Goal: Find specific fact: Locate a discrete piece of known information

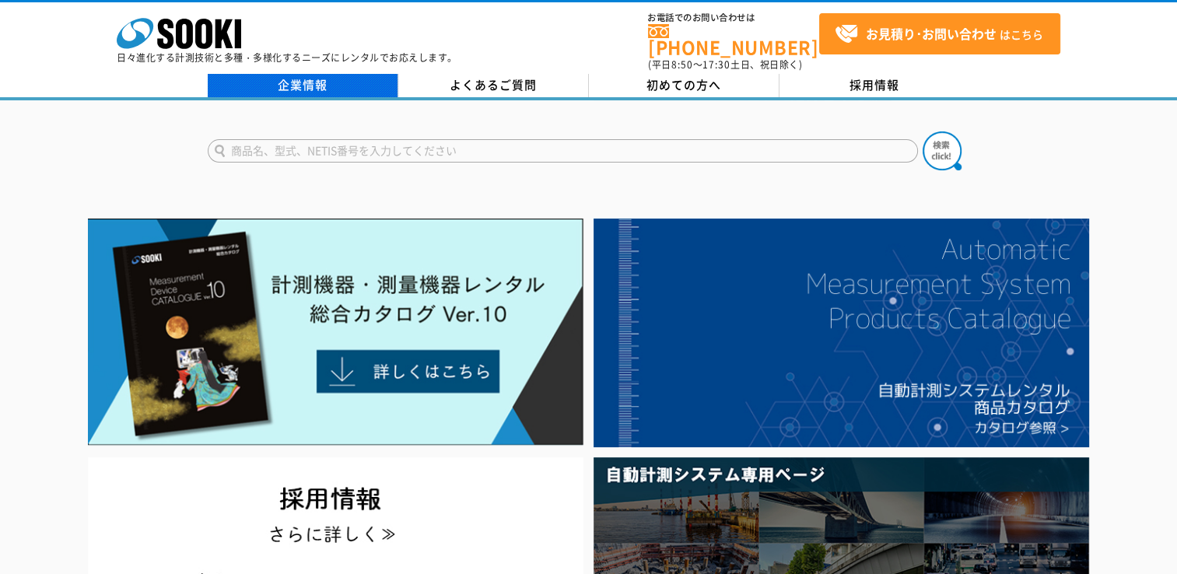
click at [321, 74] on link "企業情報" at bounding box center [303, 85] width 191 height 23
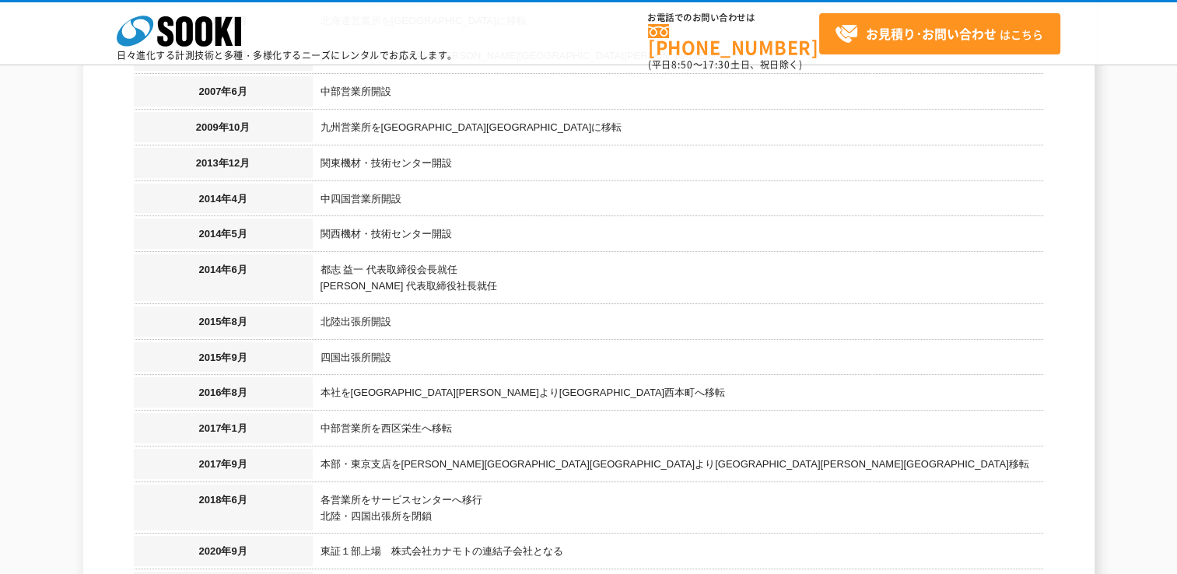
scroll to position [1633, 0]
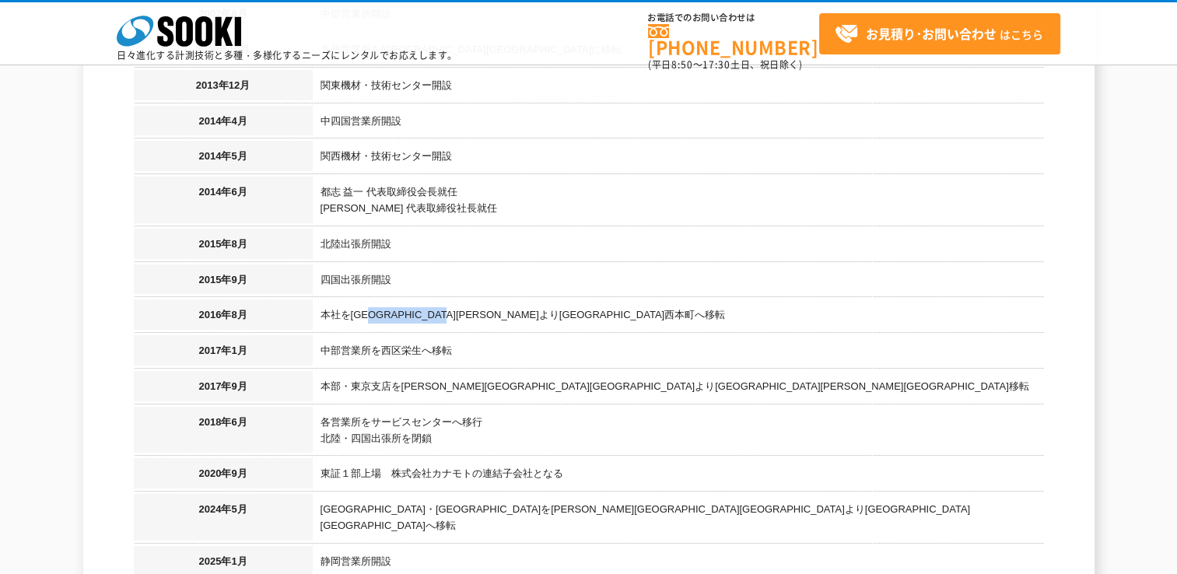
drag, startPoint x: 380, startPoint y: 295, endPoint x: 529, endPoint y: 298, distance: 149.4
click at [529, 299] on td "本社を[GEOGRAPHIC_DATA][PERSON_NAME]より[GEOGRAPHIC_DATA]西本町へ移転" at bounding box center [678, 317] width 731 height 36
drag, startPoint x: 529, startPoint y: 298, endPoint x: 551, endPoint y: 299, distance: 21.8
click at [551, 299] on td "本社を[GEOGRAPHIC_DATA][PERSON_NAME]より[GEOGRAPHIC_DATA]西本町へ移転" at bounding box center [678, 317] width 731 height 36
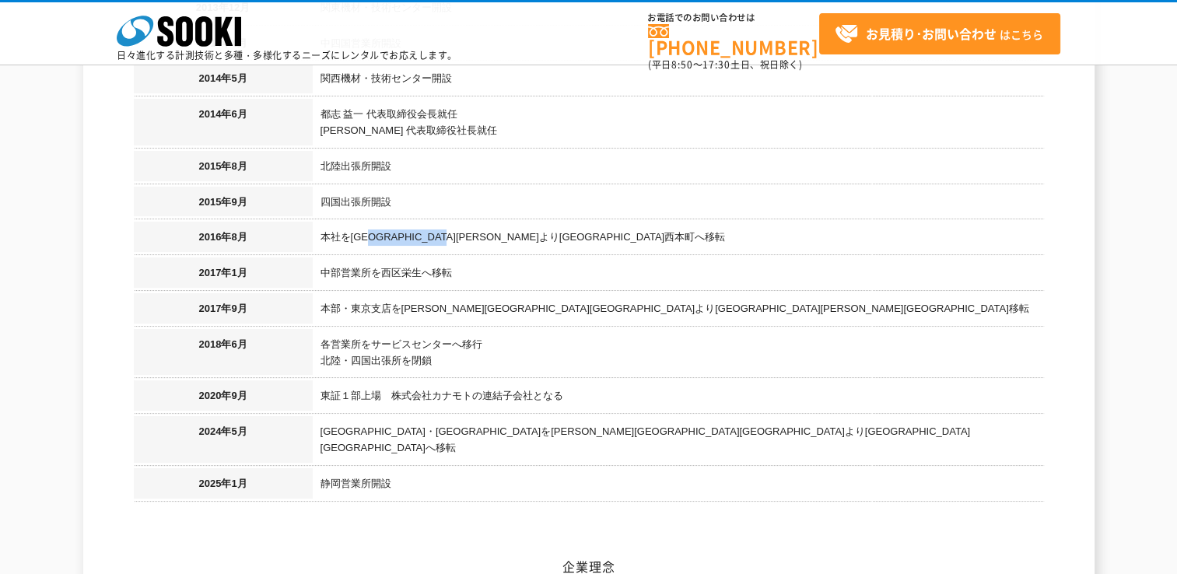
click at [434, 227] on td "本社を[GEOGRAPHIC_DATA][PERSON_NAME]より[GEOGRAPHIC_DATA]西本町へ移転" at bounding box center [678, 240] width 731 height 36
drag, startPoint x: 470, startPoint y: 219, endPoint x: 424, endPoint y: 218, distance: 45.9
click at [424, 222] on td "本社を[GEOGRAPHIC_DATA][PERSON_NAME]より[GEOGRAPHIC_DATA]西本町へ移転" at bounding box center [678, 240] width 731 height 36
copy td "西区西本町"
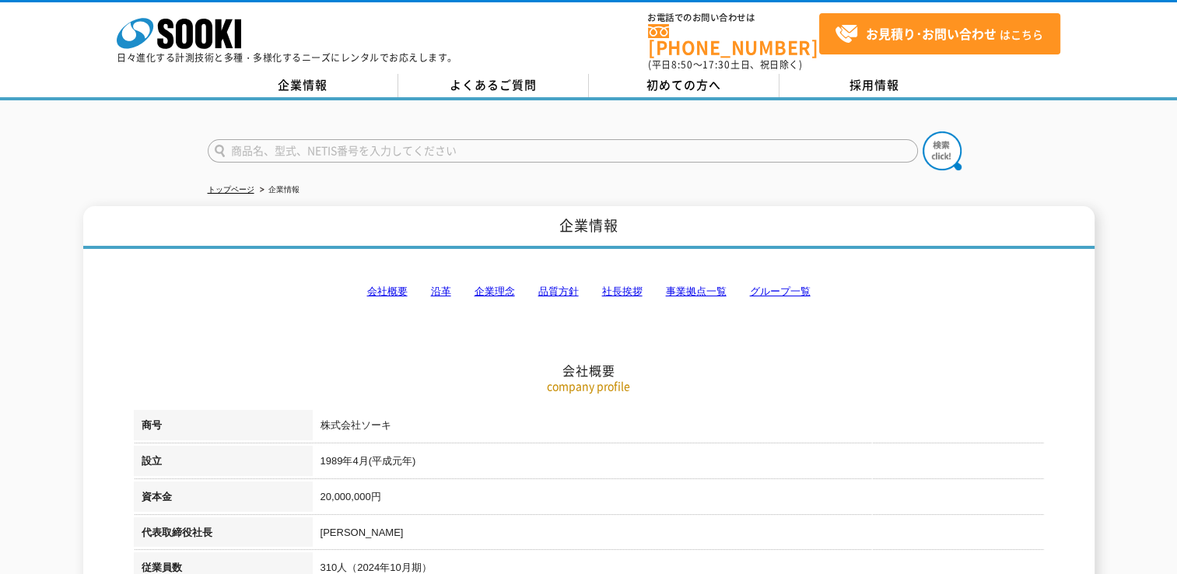
click at [781, 285] on link "グループ一覧" at bounding box center [780, 291] width 61 height 12
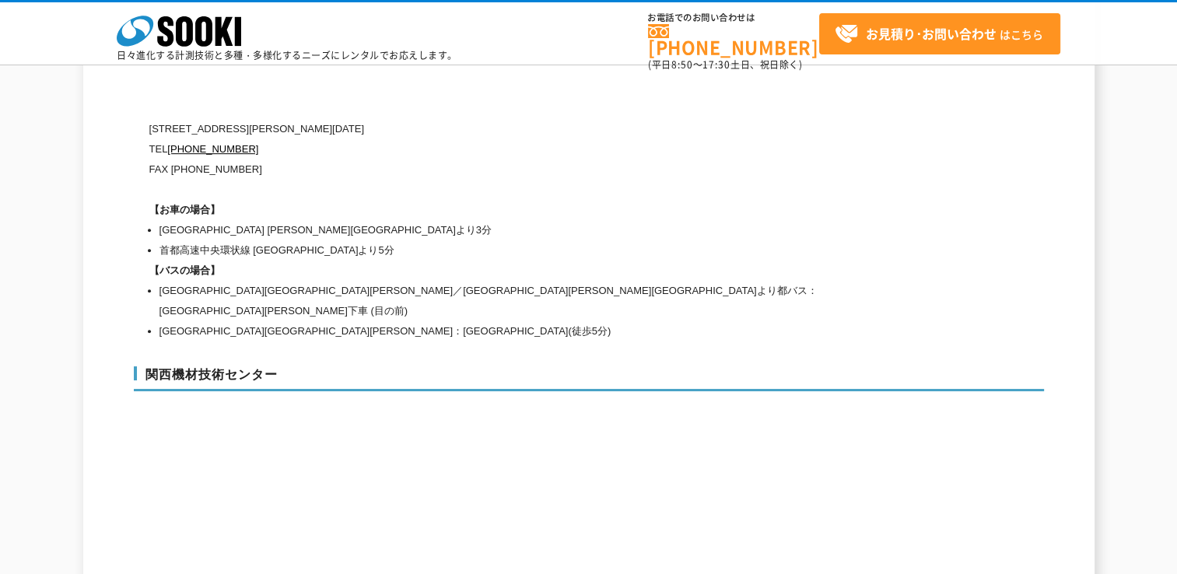
scroll to position [7117, 0]
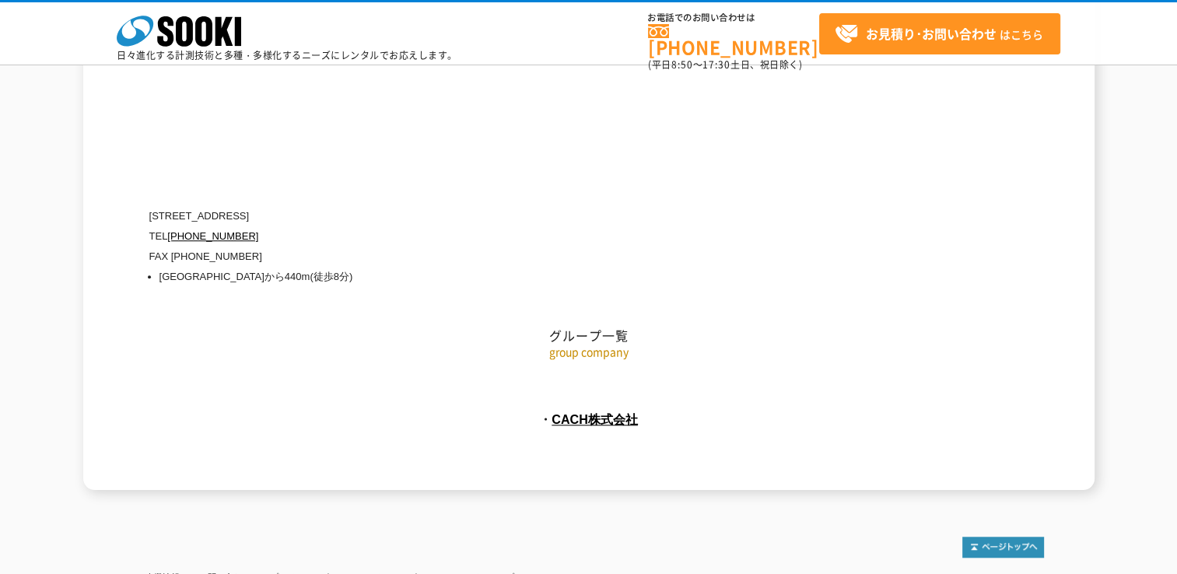
click at [580, 344] on p "group company" at bounding box center [589, 352] width 910 height 16
click at [590, 275] on h2 "グループ一覧" at bounding box center [589, 258] width 910 height 172
click at [617, 412] on link "CACH株式会社" at bounding box center [594, 419] width 86 height 14
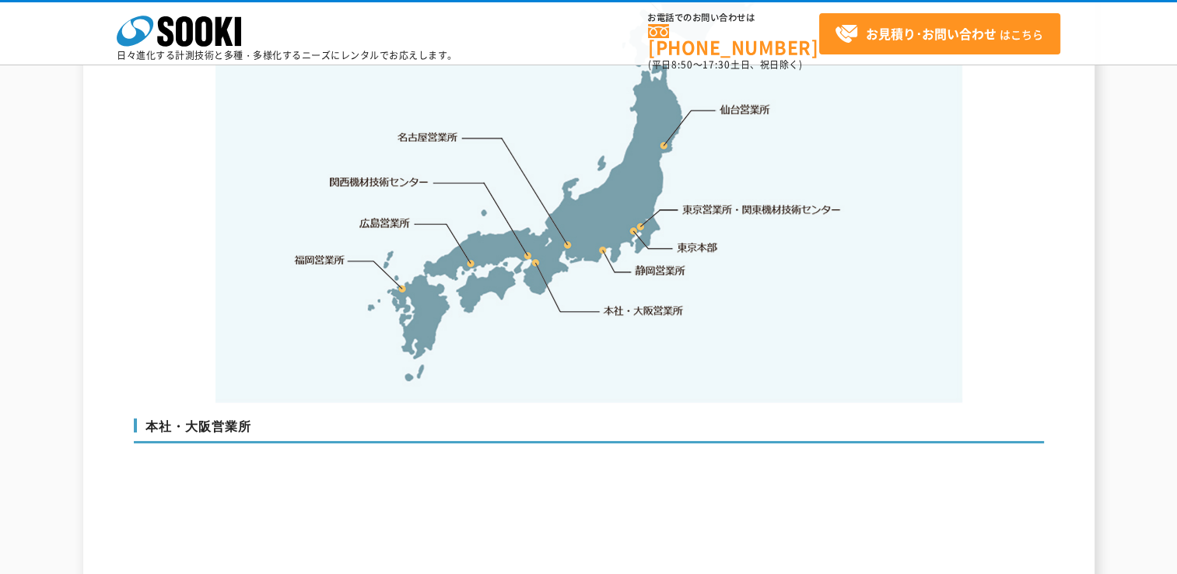
scroll to position [3617, 0]
